Goal: Information Seeking & Learning: Check status

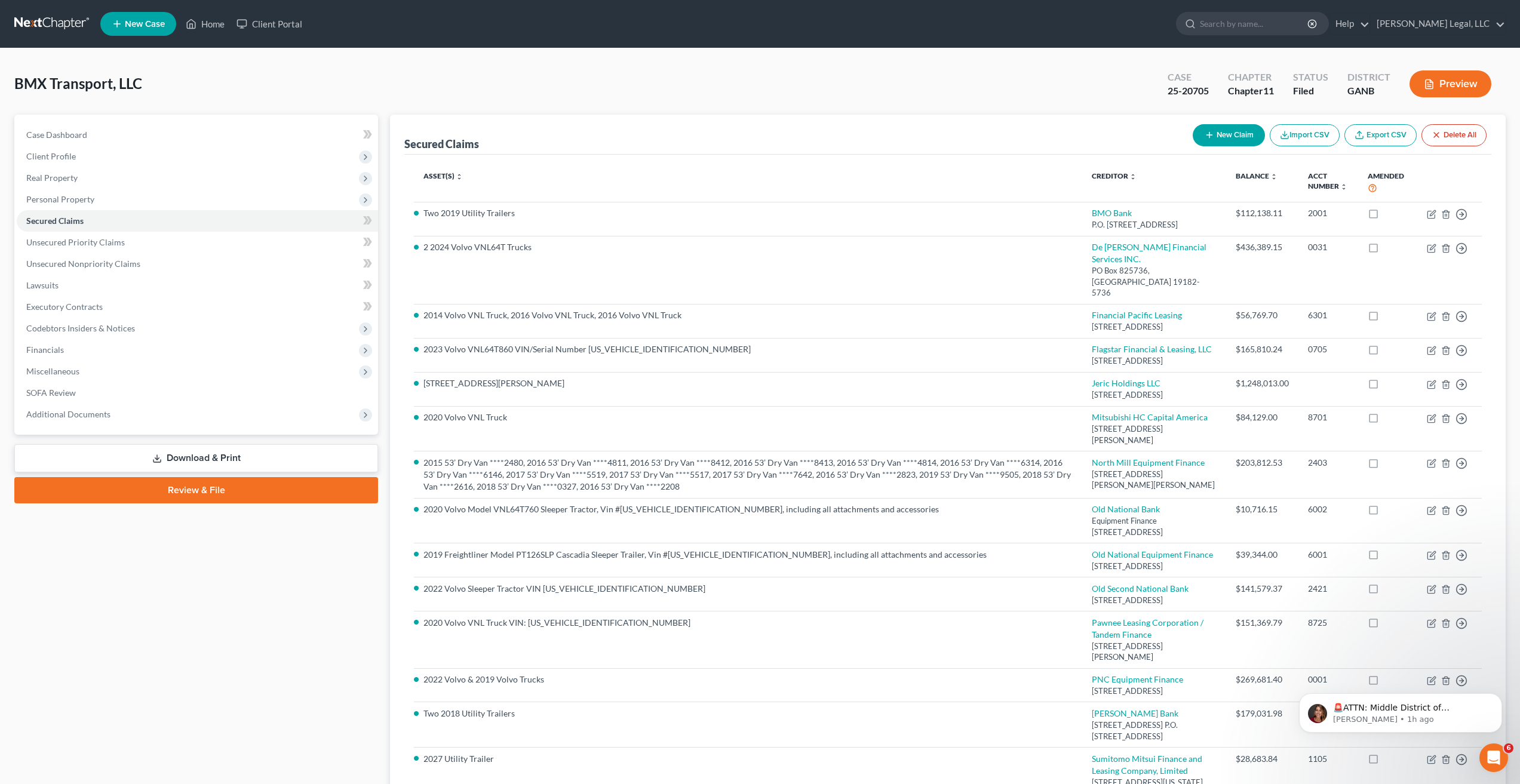
click at [49, 22] on link at bounding box center [52, 24] width 76 height 22
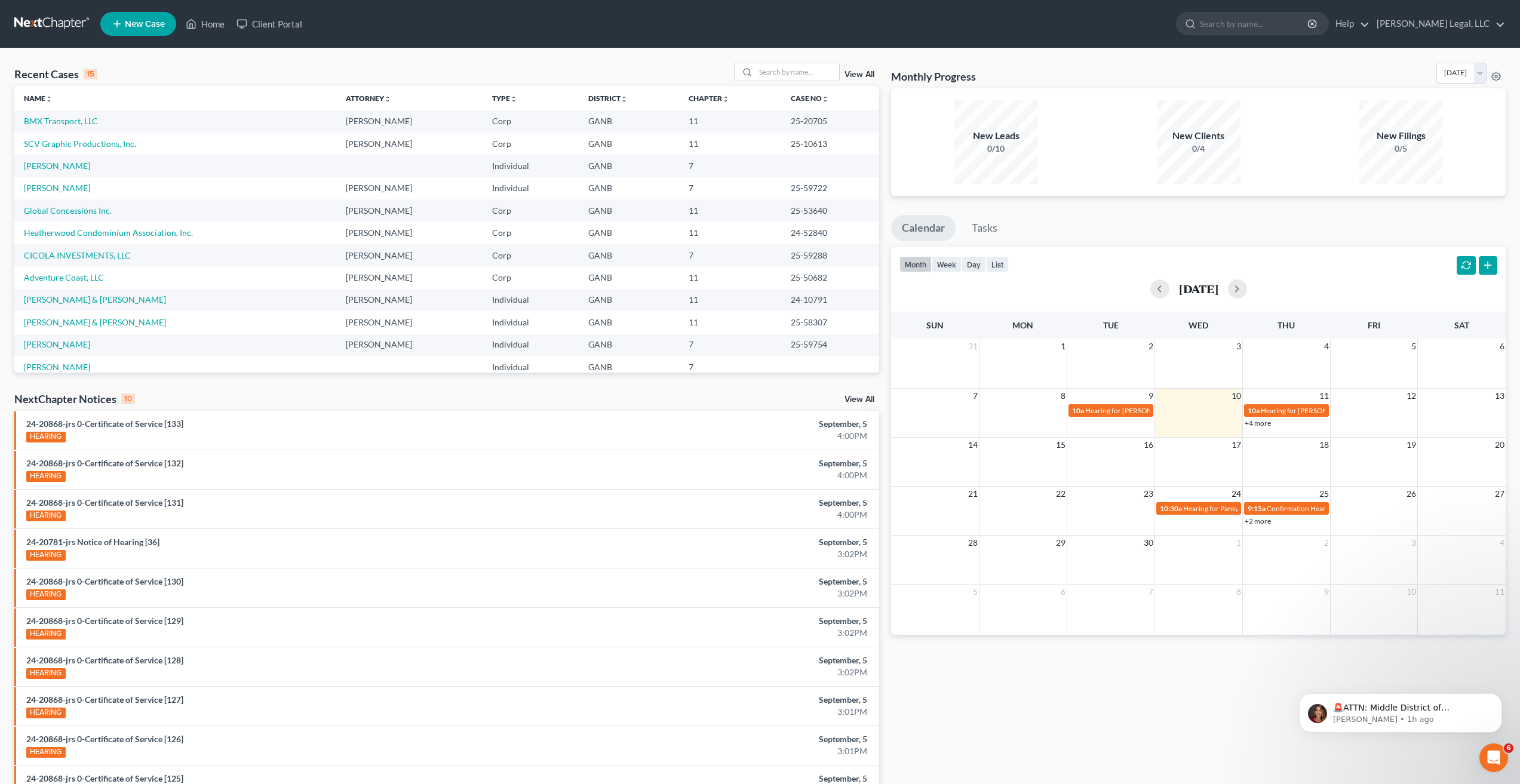
click at [862, 400] on link "View All" at bounding box center [860, 400] width 30 height 9
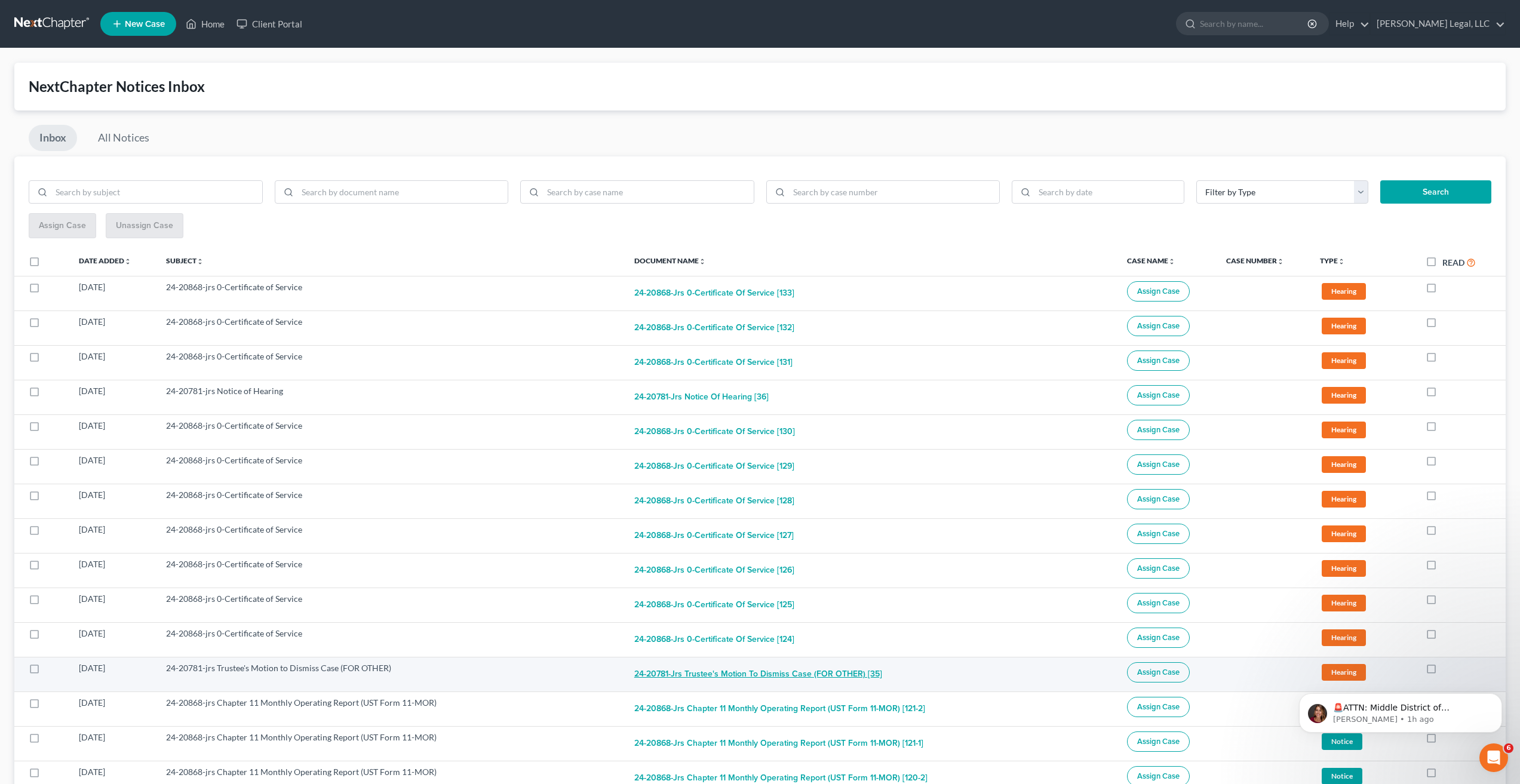
click at [778, 667] on button "24-20781-jrs Trustee's Motion to Dismiss Case (FOR OTHER) [35]" at bounding box center [758, 674] width 248 height 24
checkbox input "true"
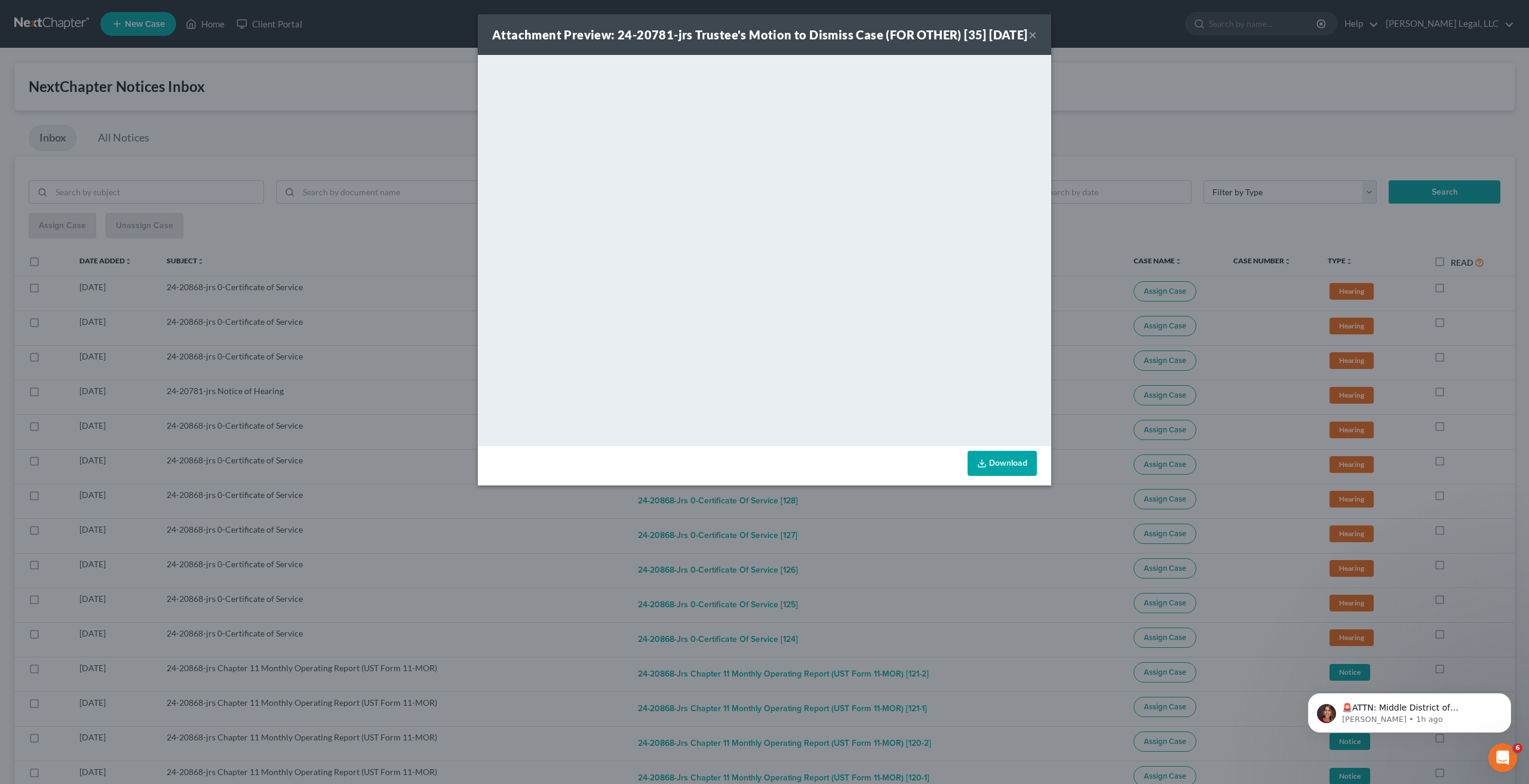
click at [1031, 42] on button "×" at bounding box center [1033, 34] width 9 height 14
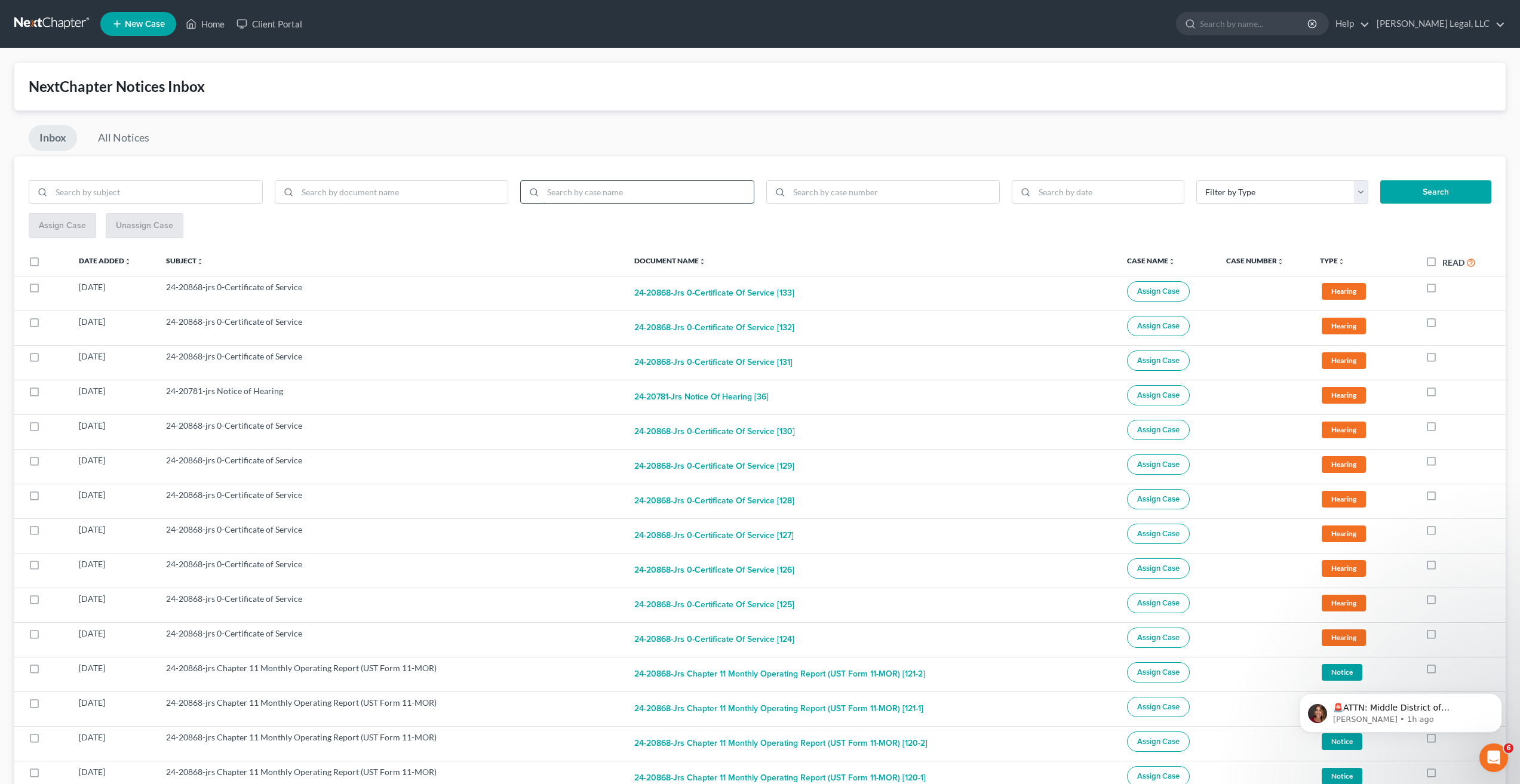
click at [574, 189] on input "search" at bounding box center [648, 193] width 211 height 23
click at [421, 190] on input "search" at bounding box center [402, 193] width 211 height 23
click at [843, 193] on input "search" at bounding box center [894, 193] width 211 height 23
type input "24-21327"
click at [1381, 180] on button "Search" at bounding box center [1436, 192] width 111 height 24
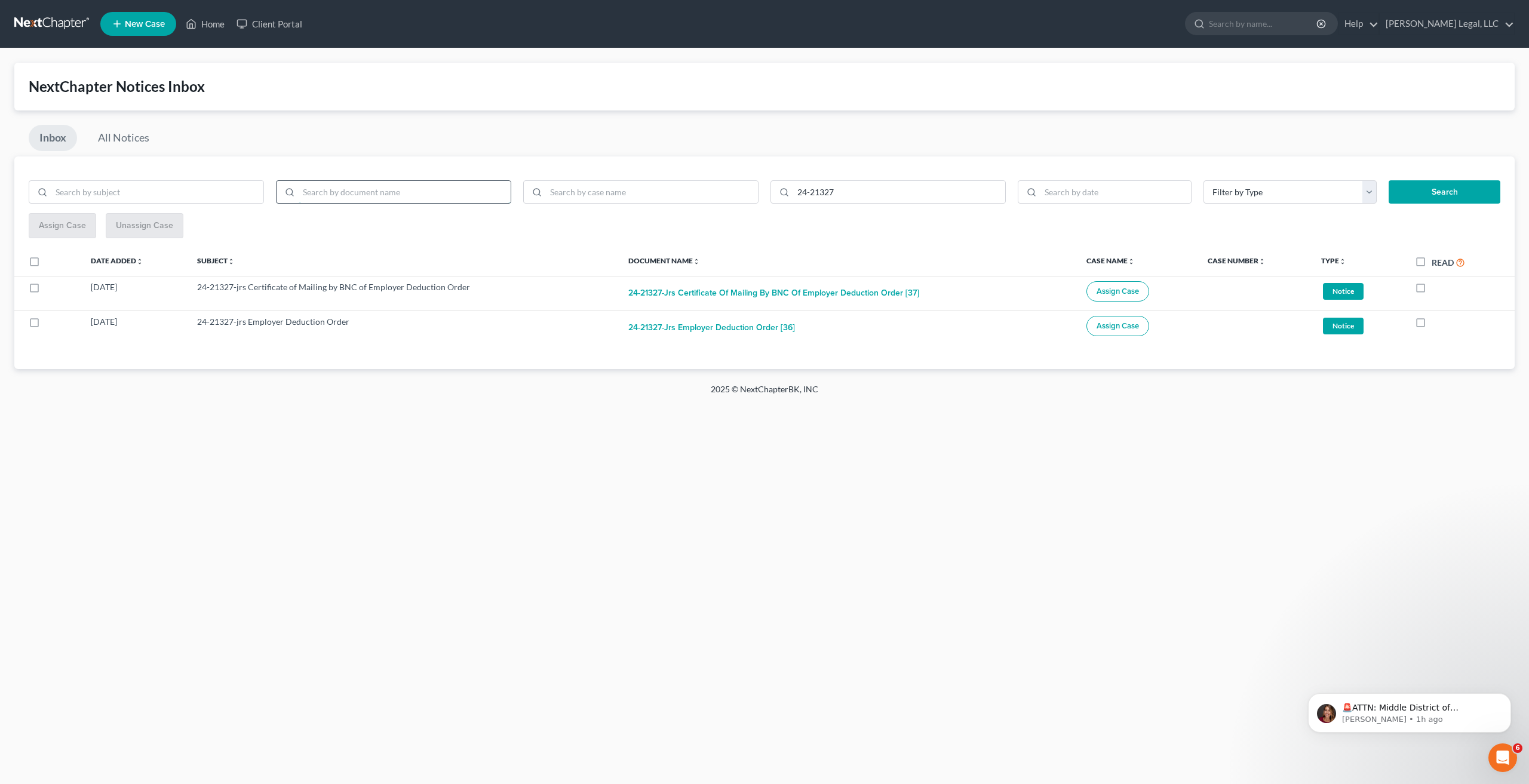
click at [410, 191] on input "search" at bounding box center [405, 193] width 212 height 23
type input "dismiss"
click at [1389, 180] on button "Search" at bounding box center [1444, 192] width 111 height 24
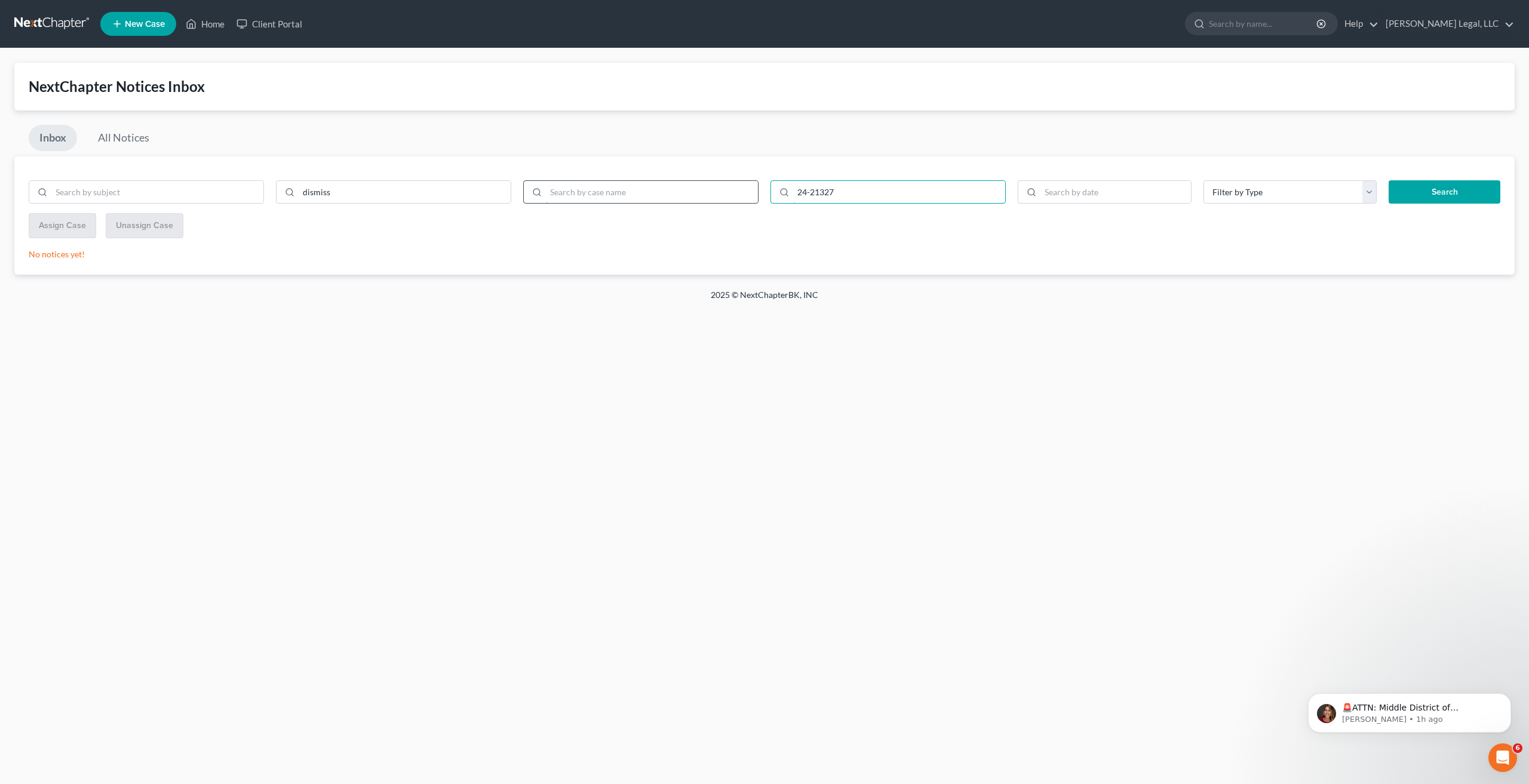
drag, startPoint x: 859, startPoint y: 189, endPoint x: 615, endPoint y: 183, distance: 244.1
click at [615, 183] on form "dismiss 24-21327 Filter by Type Hearing Notice Proof of Claim Search" at bounding box center [765, 197] width 1484 height 34
click at [1451, 195] on button "Search" at bounding box center [1444, 192] width 111 height 24
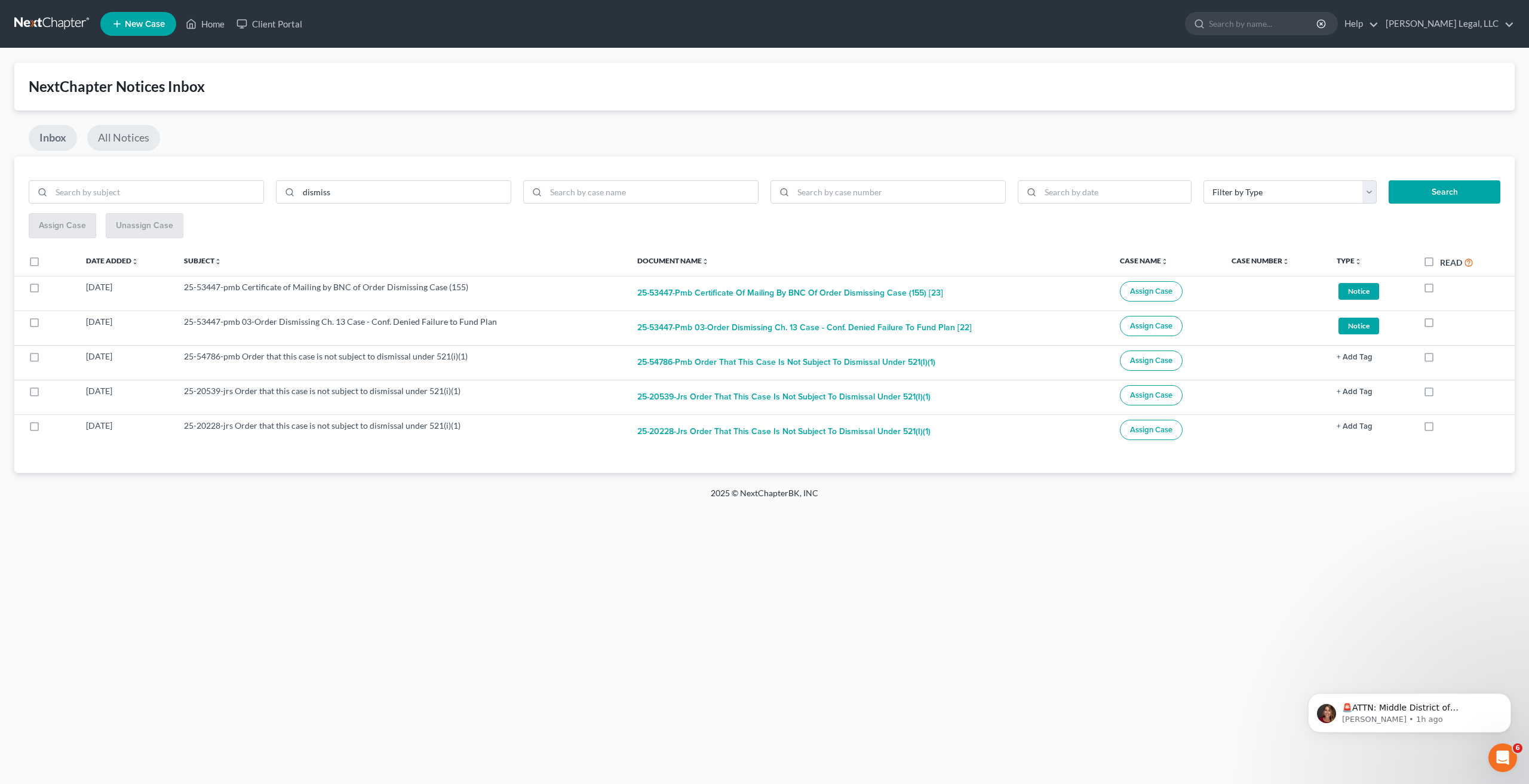
click at [124, 139] on link "All Notices" at bounding box center [123, 138] width 73 height 27
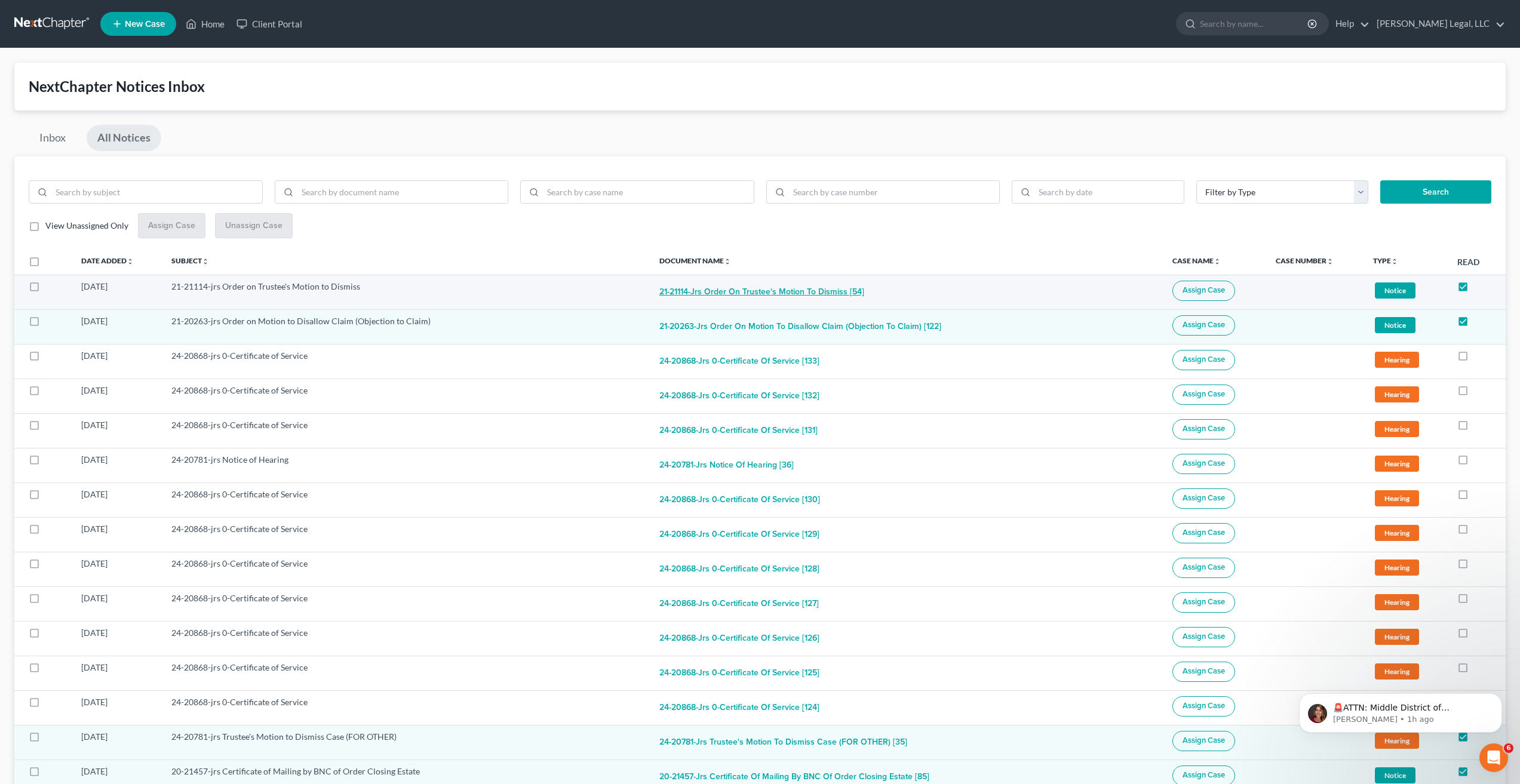
click at [804, 291] on button "21-21114-jrs Order on Trustee's Motion to Dismiss [54]" at bounding box center [761, 292] width 205 height 24
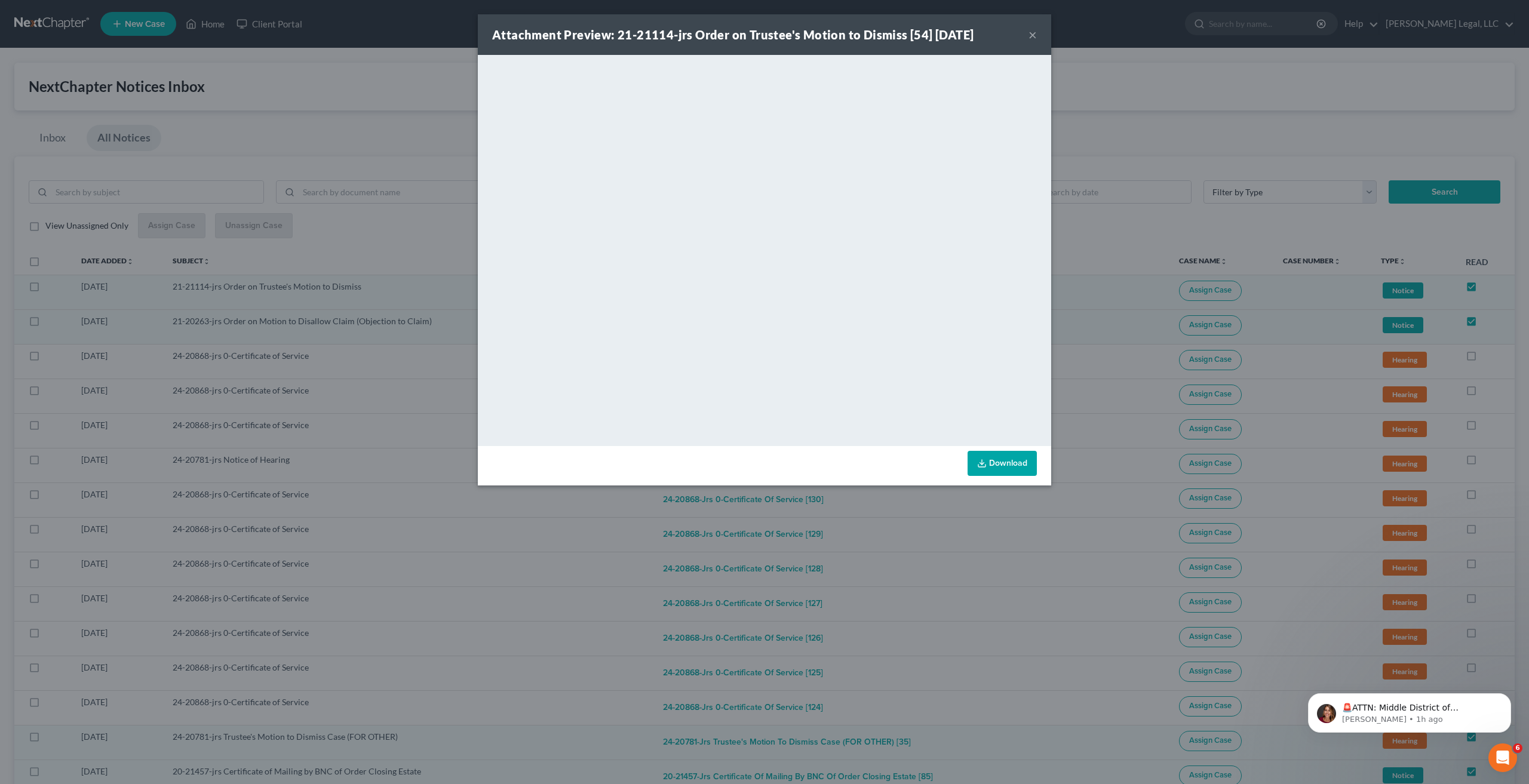
click at [1034, 35] on button "×" at bounding box center [1033, 34] width 9 height 14
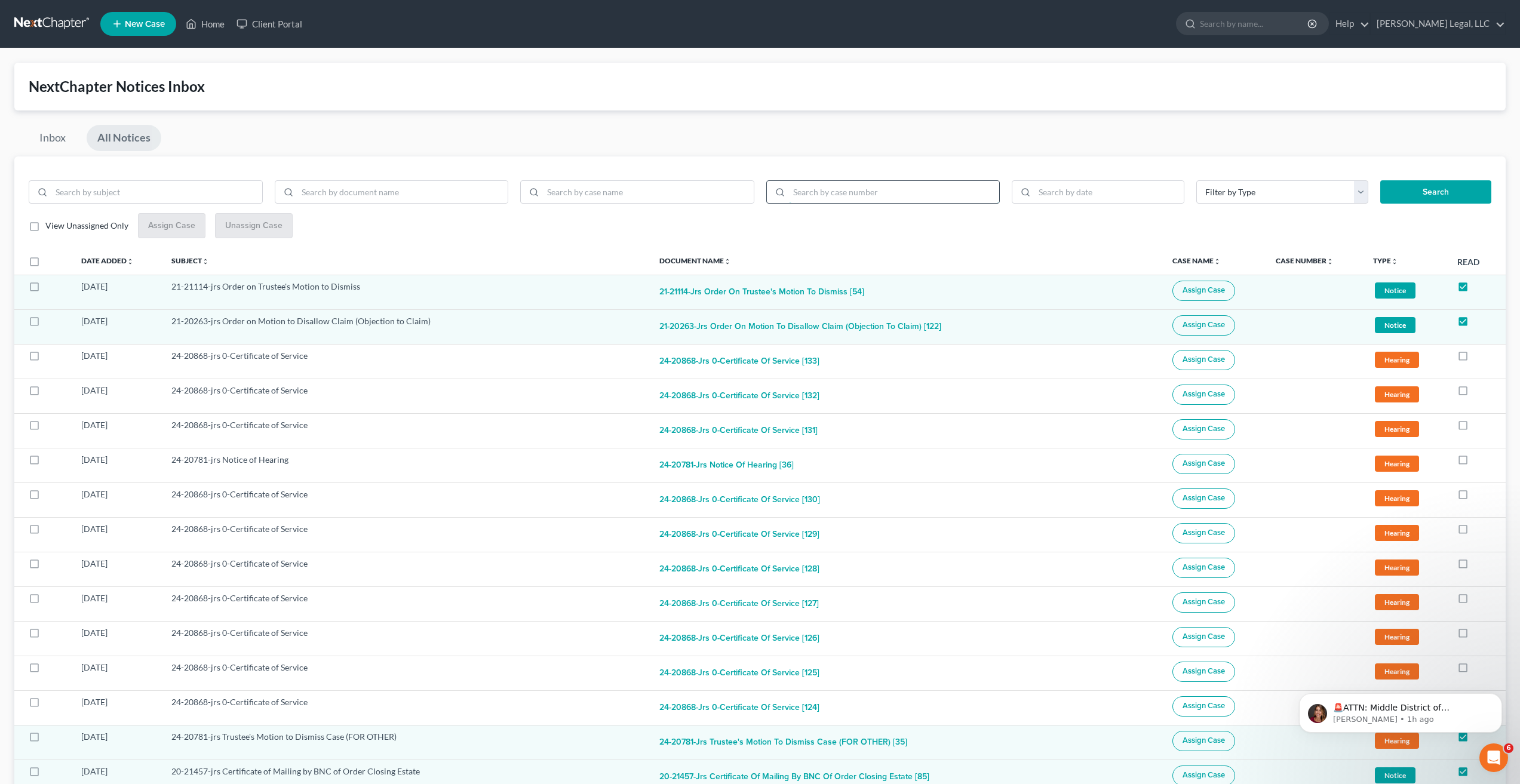
click at [856, 189] on input "search" at bounding box center [894, 193] width 211 height 23
type input "24-21327"
click at [1381, 180] on button "Search" at bounding box center [1436, 192] width 111 height 24
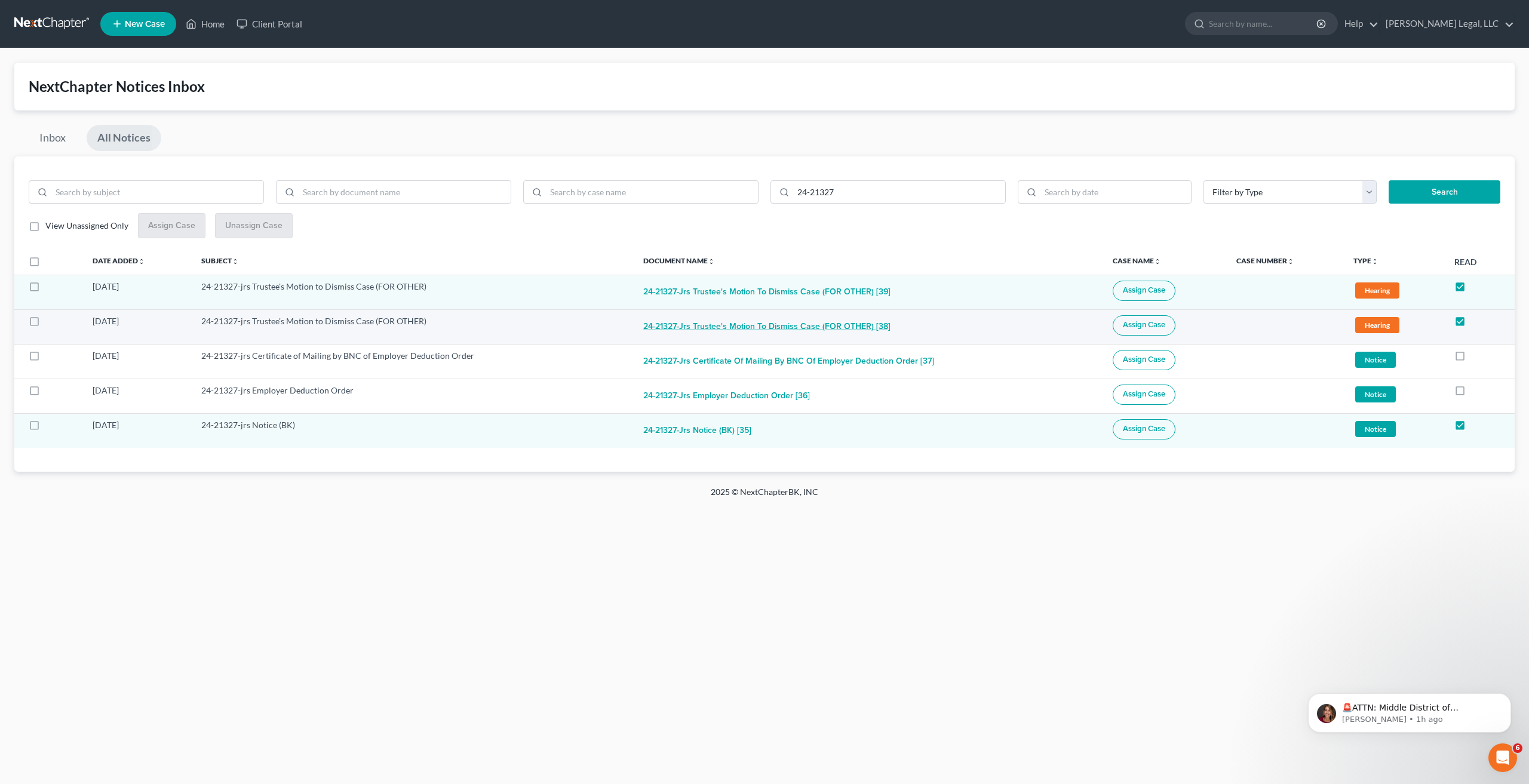
click at [804, 323] on button "24-21327-jrs Trustee's Motion to Dismiss Case (FOR OTHER) [38]" at bounding box center [767, 327] width 247 height 24
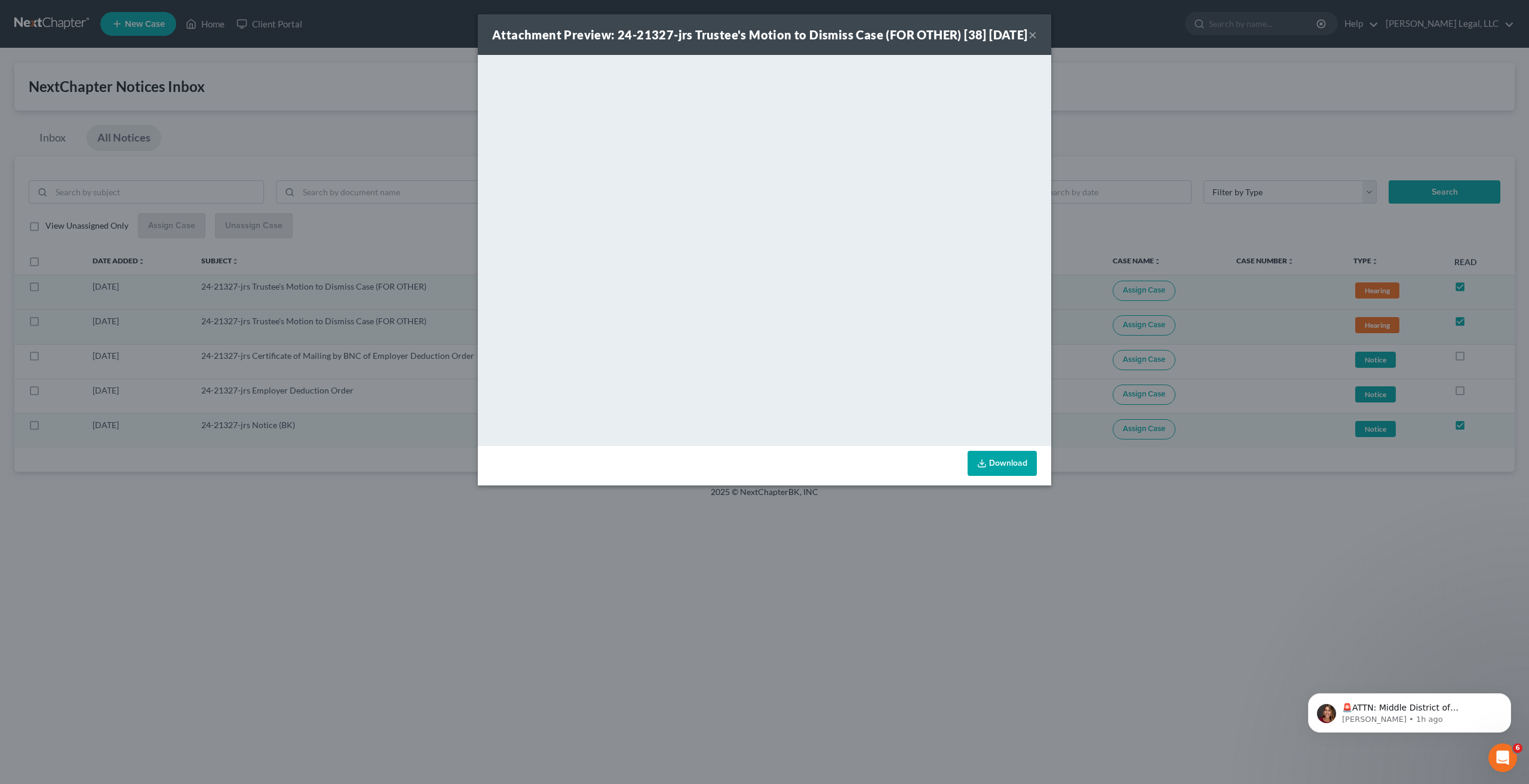
click at [1033, 42] on button "×" at bounding box center [1033, 34] width 9 height 14
